Goal: Transaction & Acquisition: Purchase product/service

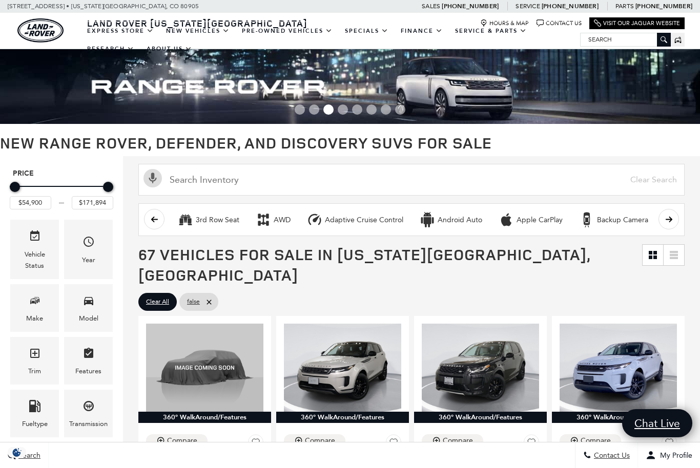
click at [30, 307] on icon "Make" at bounding box center [35, 301] width 12 height 12
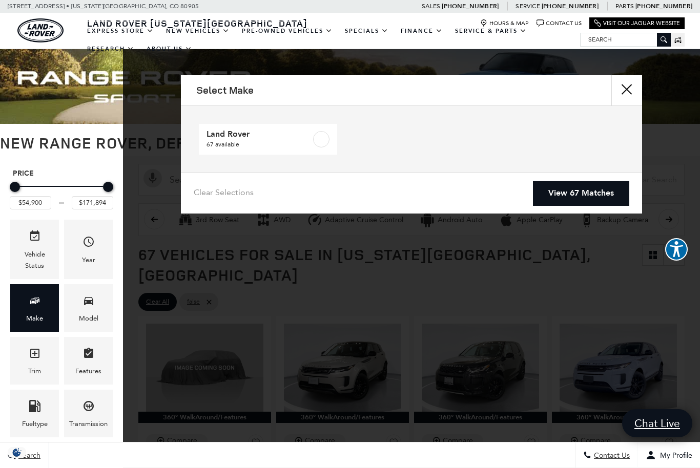
click at [62, 95] on img at bounding box center [350, 86] width 700 height 75
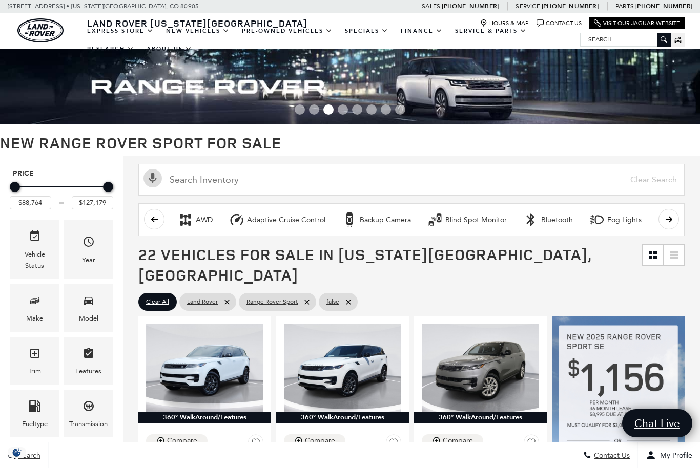
click at [623, 147] on h1 "New Range Rover Sport for Sale" at bounding box center [350, 142] width 700 height 17
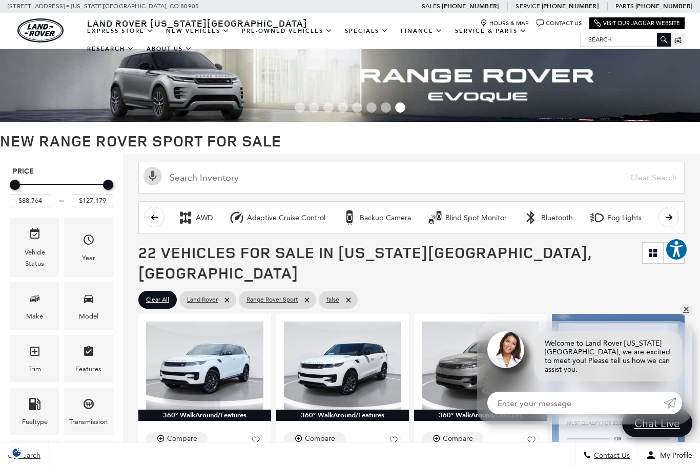
scroll to position [5, 0]
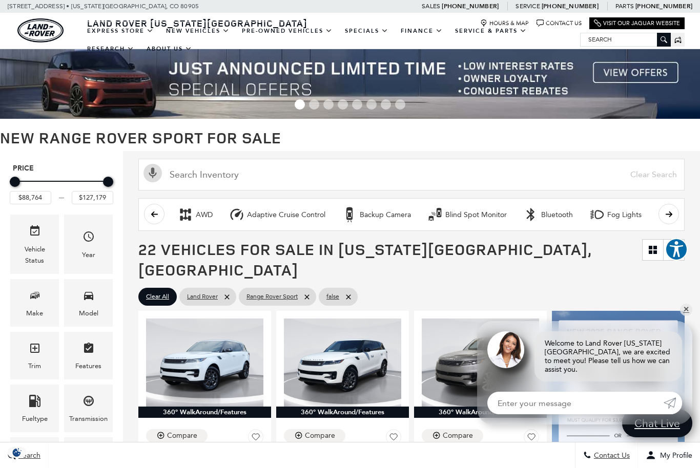
click at [690, 316] on link "✕" at bounding box center [686, 310] width 12 height 12
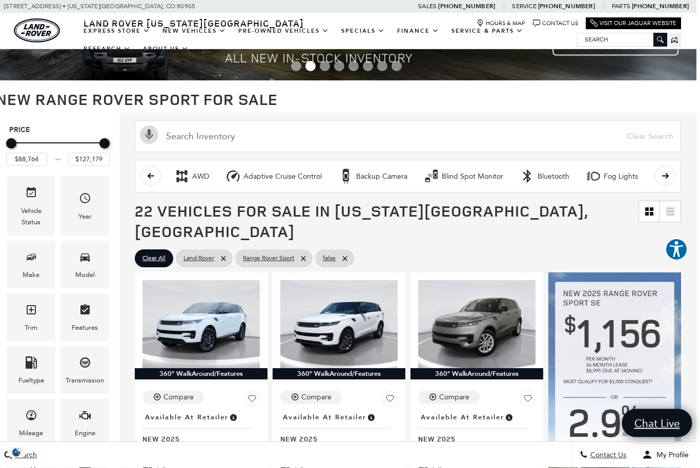
scroll to position [44, 4]
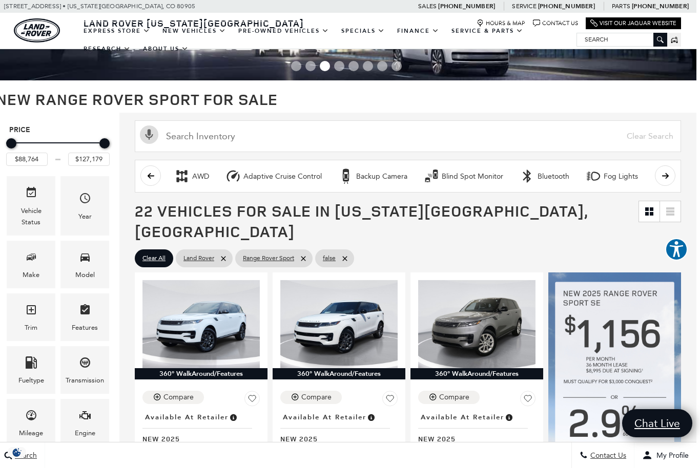
click at [86, 263] on icon "Model" at bounding box center [85, 257] width 12 height 12
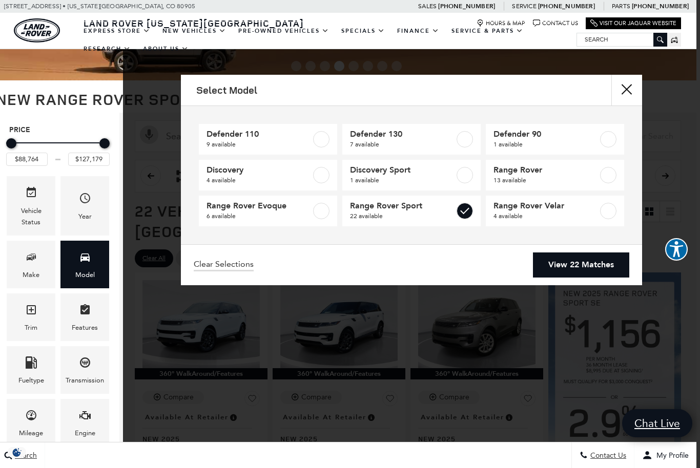
click at [591, 263] on link "View 22 Matches" at bounding box center [581, 265] width 96 height 25
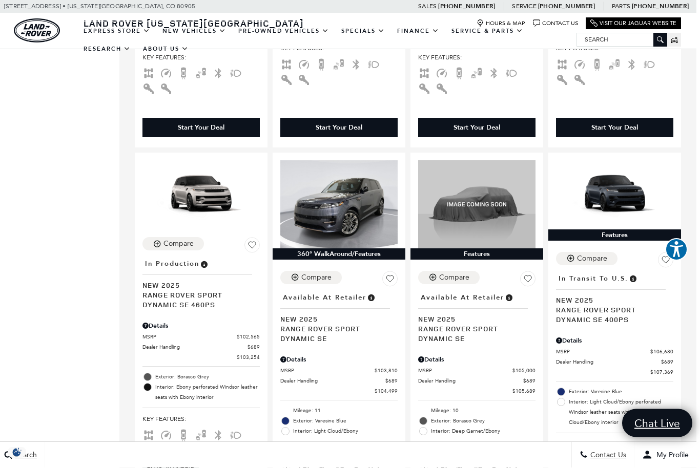
scroll to position [1709, 4]
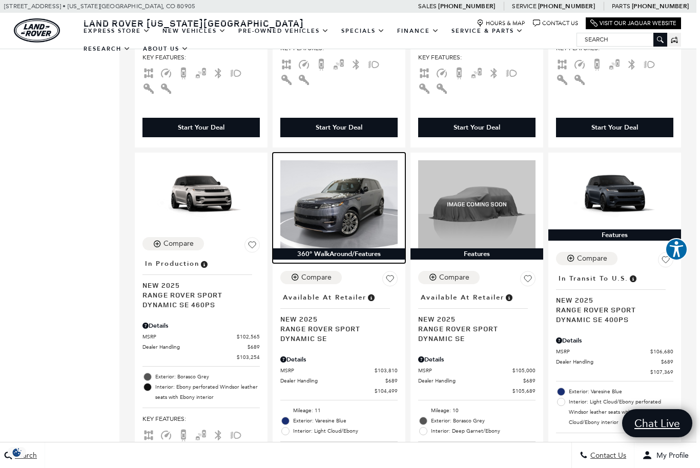
click at [335, 183] on img at bounding box center [338, 204] width 117 height 88
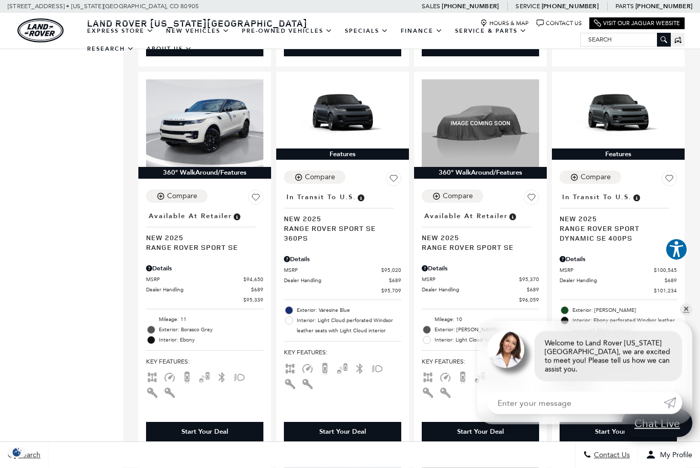
scroll to position [1404, 0]
click at [684, 316] on link "✕" at bounding box center [686, 310] width 12 height 12
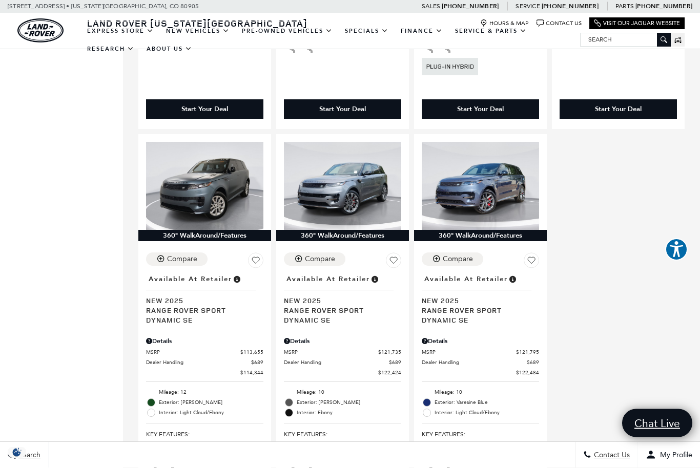
scroll to position [2145, 0]
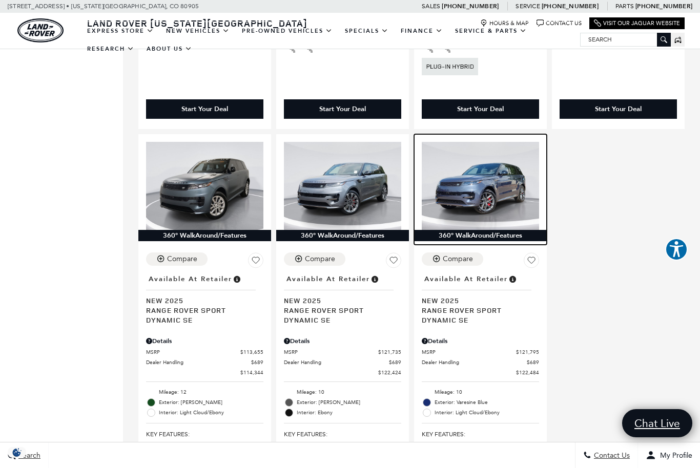
click at [475, 163] on img at bounding box center [480, 186] width 117 height 88
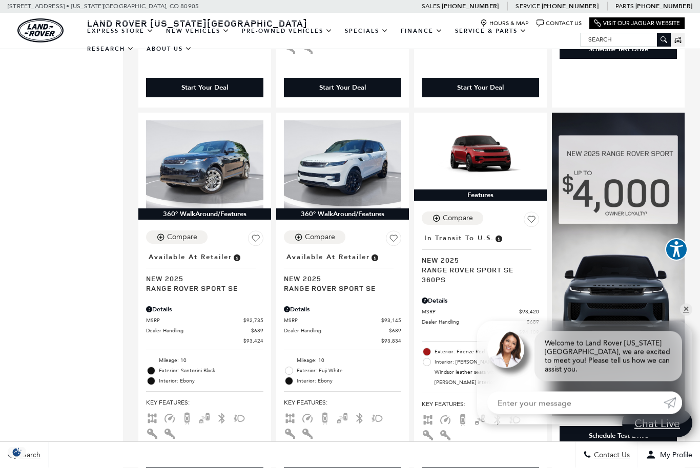
scroll to position [976, 0]
click at [686, 316] on link "✕" at bounding box center [686, 310] width 12 height 12
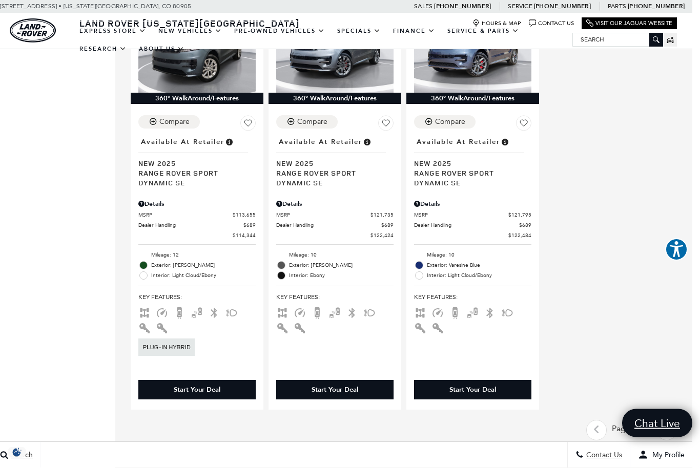
scroll to position [2283, 8]
click at [665, 422] on icon "next page" at bounding box center [667, 430] width 7 height 16
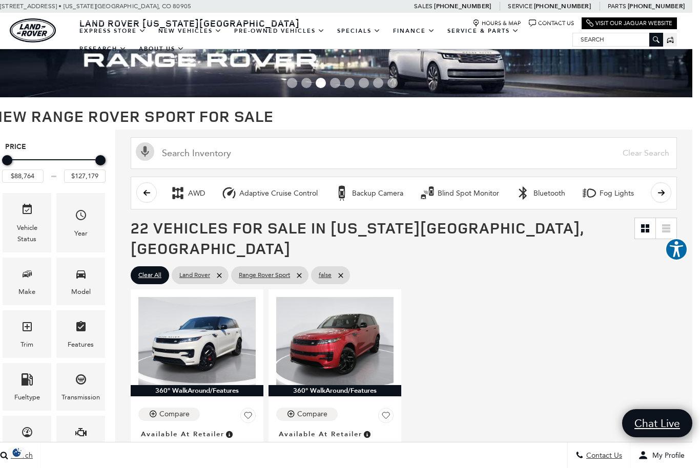
scroll to position [0, 8]
